Goal: Find specific page/section

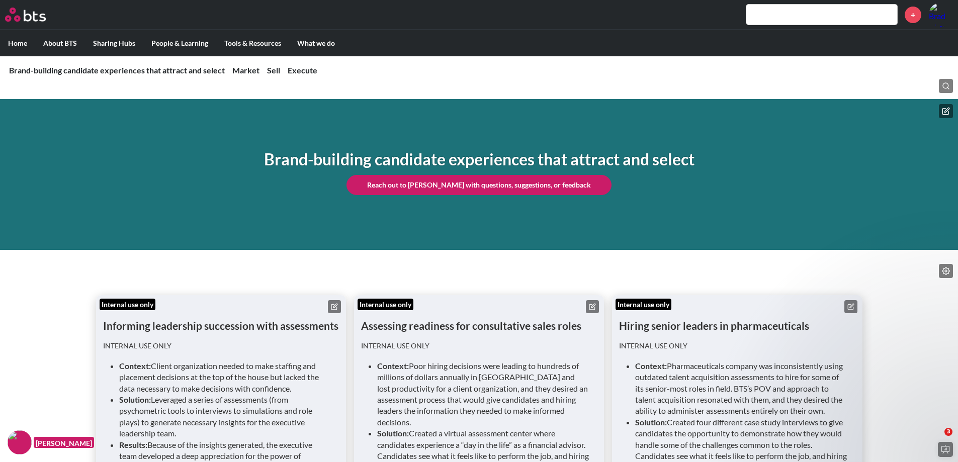
drag, startPoint x: 820, startPoint y: 9, endPoint x: 817, endPoint y: 1, distance: 8.8
click at [820, 8] on input "text" at bounding box center [822, 15] width 151 height 20
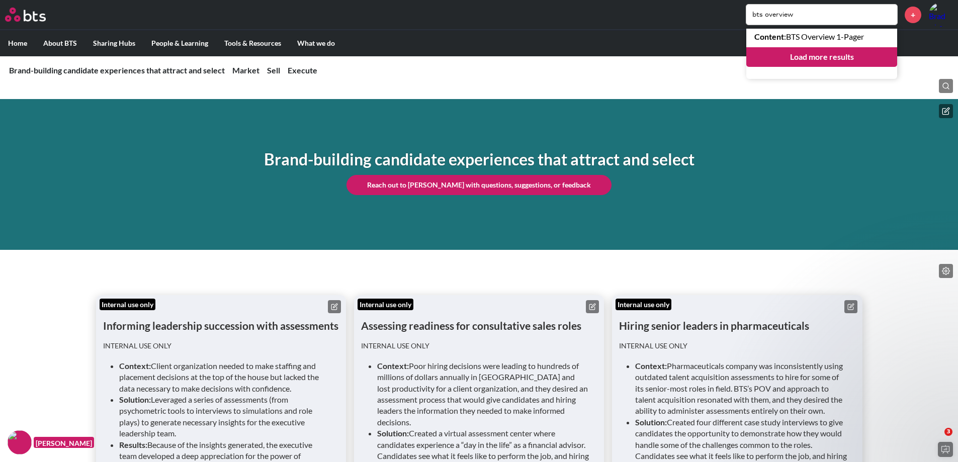
type input "bts overview"
click at [815, 55] on link "Load more results" at bounding box center [822, 56] width 151 height 19
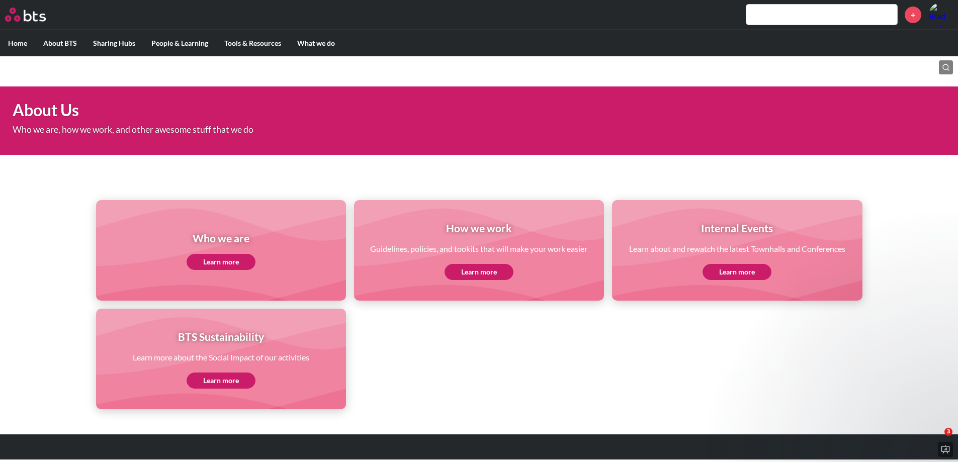
scroll to position [19, 0]
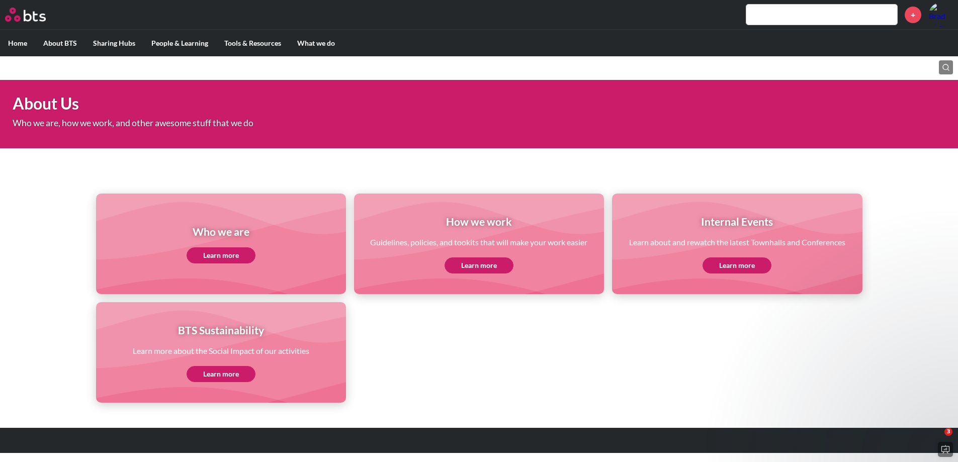
click at [833, 18] on input "text" at bounding box center [822, 15] width 151 height 20
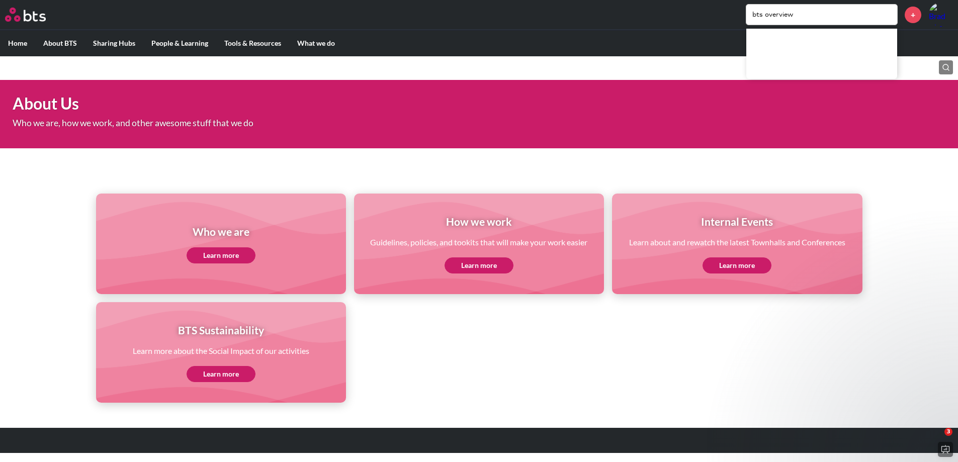
type input "bts overview"
click at [814, 37] on link "Content : BTS Overview 1-Pager" at bounding box center [822, 37] width 151 height 16
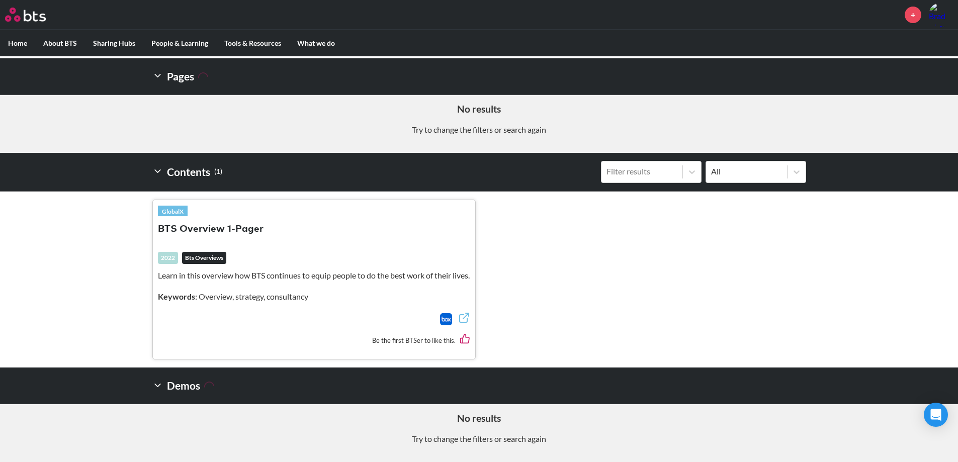
scroll to position [192, 0]
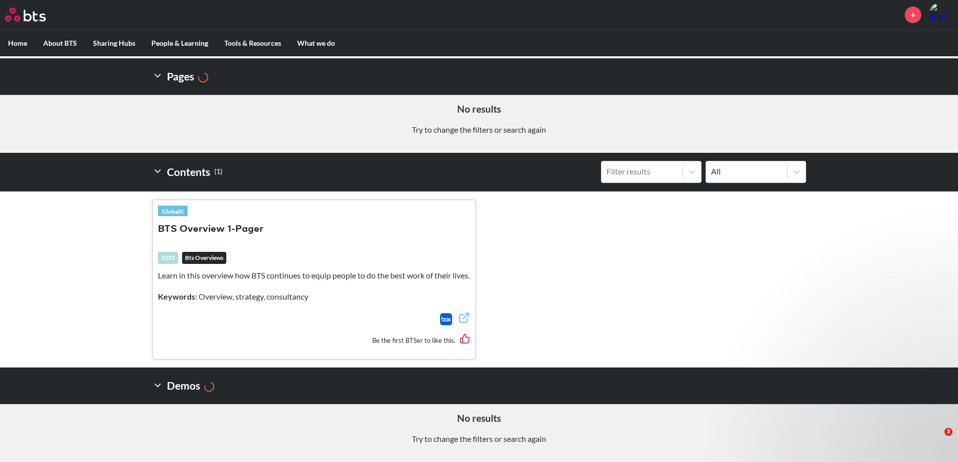
click at [198, 223] on button "BTS Overview 1-Pager" at bounding box center [211, 230] width 106 height 14
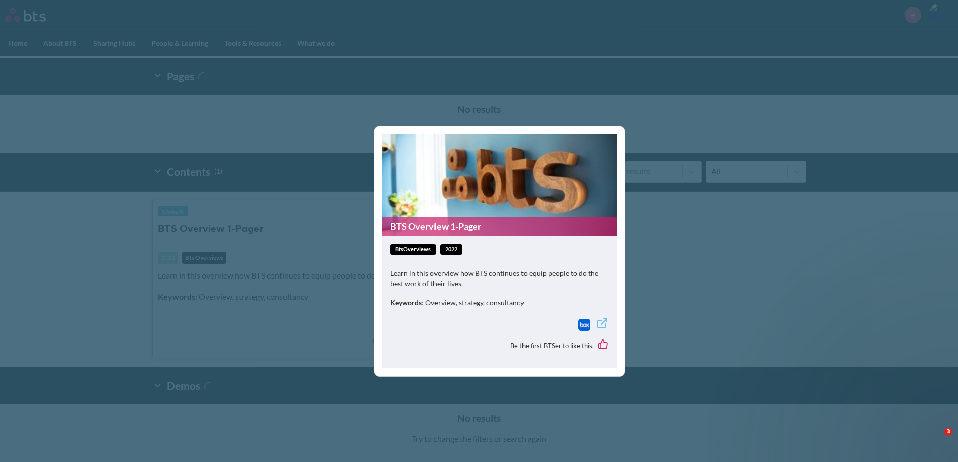
click at [584, 324] on img at bounding box center [585, 325] width 12 height 12
